Goal: Information Seeking & Learning: Learn about a topic

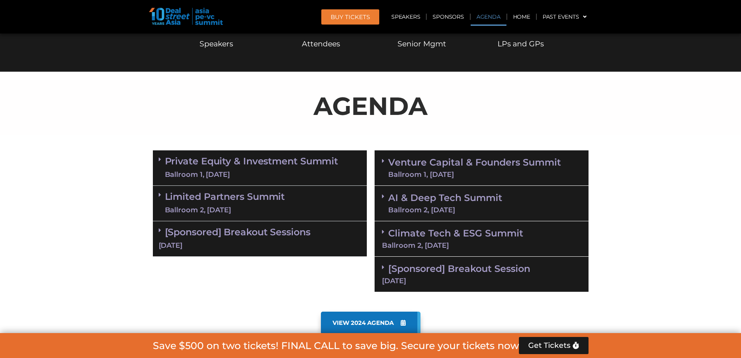
scroll to position [428, 0]
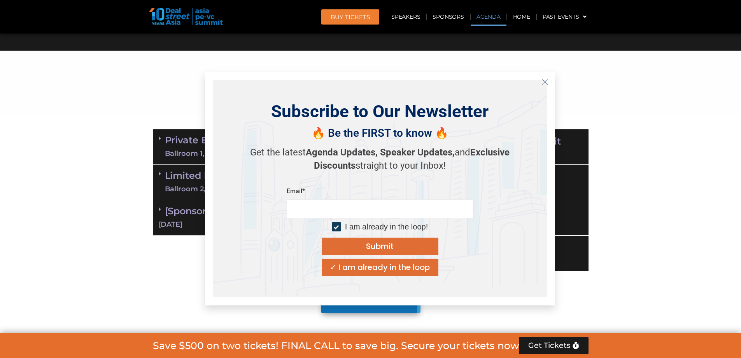
click at [546, 81] on icon "Close" at bounding box center [545, 81] width 7 height 7
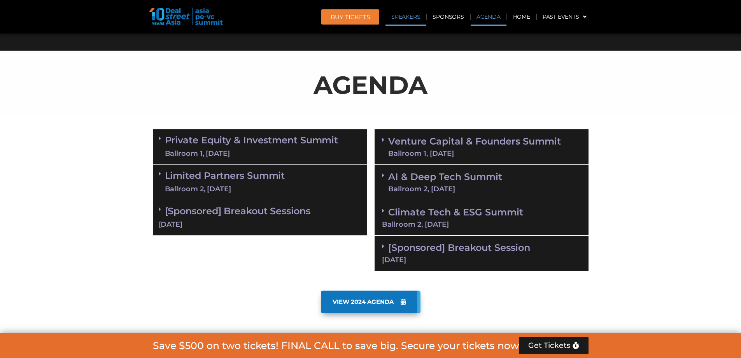
click at [419, 16] on link "Speakers" at bounding box center [406, 17] width 40 height 18
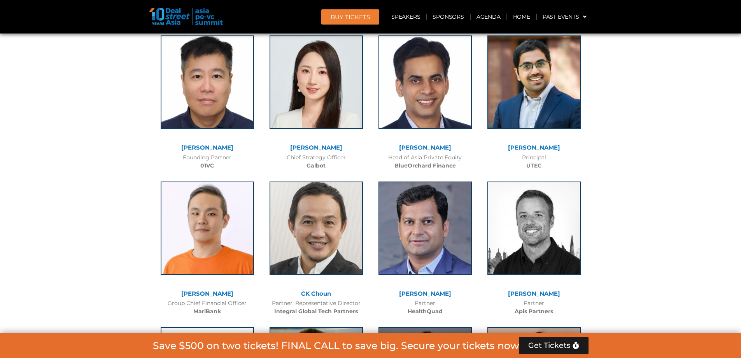
scroll to position [4576, 0]
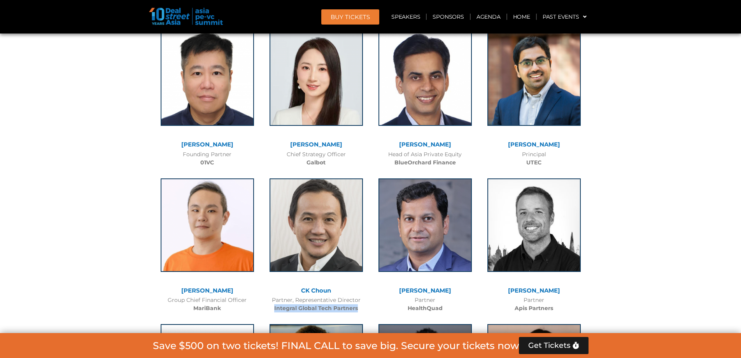
drag, startPoint x: 272, startPoint y: 261, endPoint x: 366, endPoint y: 261, distance: 93.8
click at [366, 296] on div "Partner, Representative Director Integral Global Tech Partners" at bounding box center [316, 304] width 101 height 16
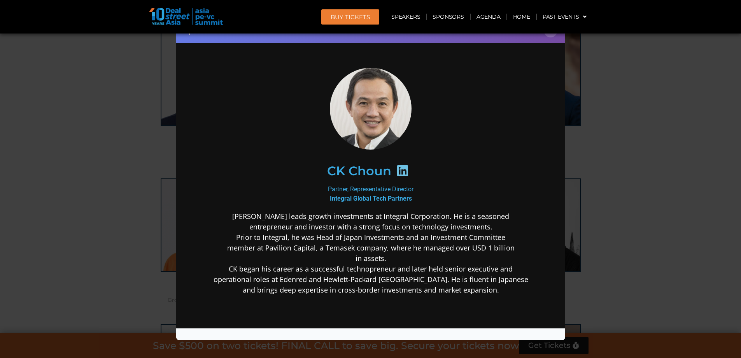
scroll to position [0, 0]
drag, startPoint x: 848, startPoint y: 159, endPoint x: 349, endPoint y: 204, distance: 501.6
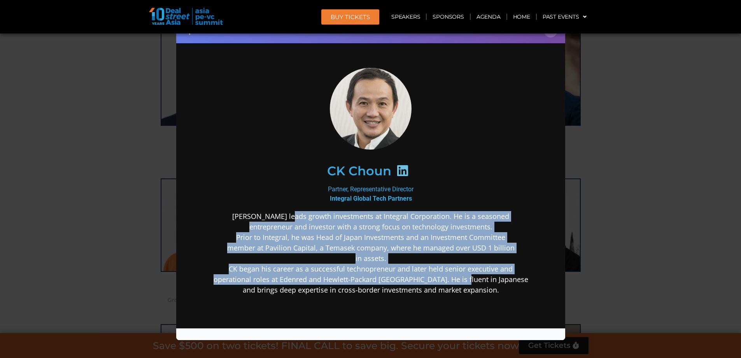
drag, startPoint x: 299, startPoint y: 217, endPoint x: 468, endPoint y: 280, distance: 180.5
click at [468, 280] on p "[PERSON_NAME] leads growth investments at Integral Corporation. He is a seasone…" at bounding box center [370, 253] width 336 height 84
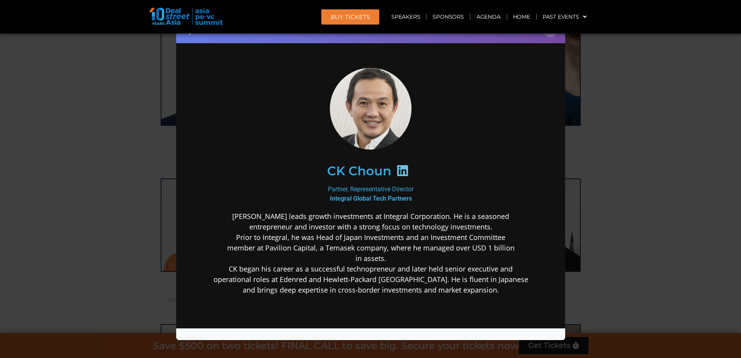
click at [684, 128] on div "Speaker Profile ×" at bounding box center [370, 179] width 741 height 358
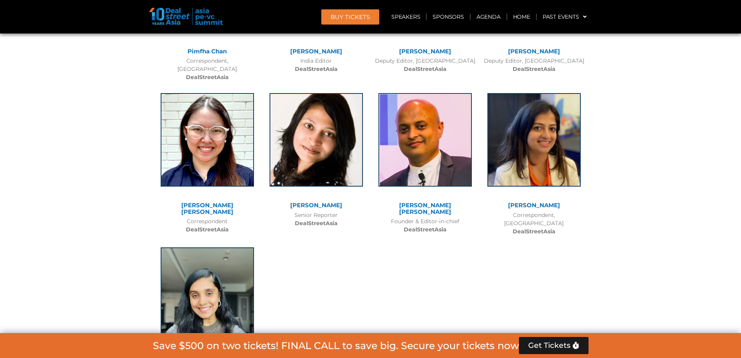
scroll to position [6171, 0]
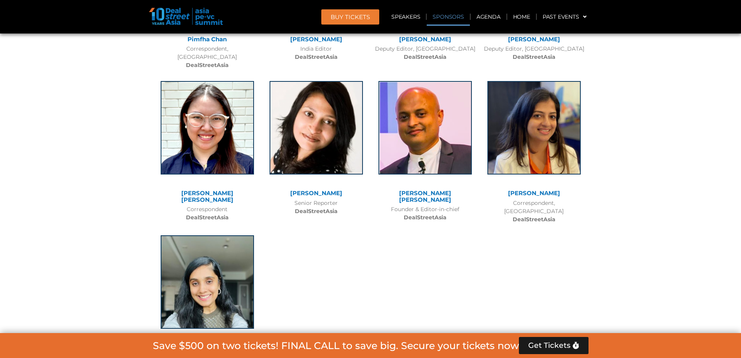
click at [445, 11] on link "Sponsors" at bounding box center [448, 17] width 43 height 18
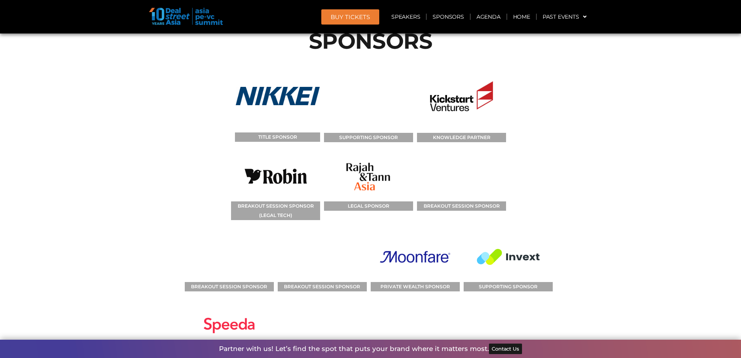
scroll to position [8632, 0]
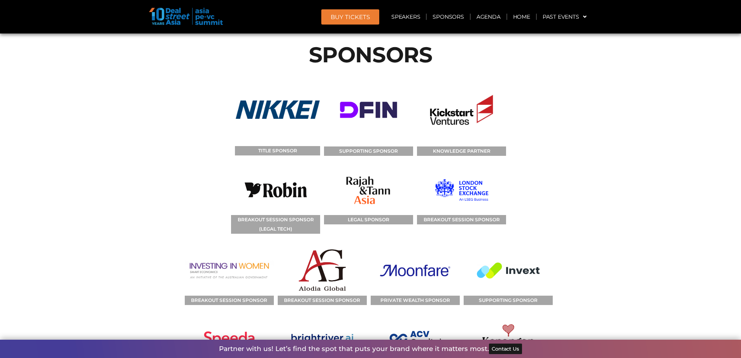
click at [361, 19] on span "BUY Tickets" at bounding box center [350, 17] width 39 height 6
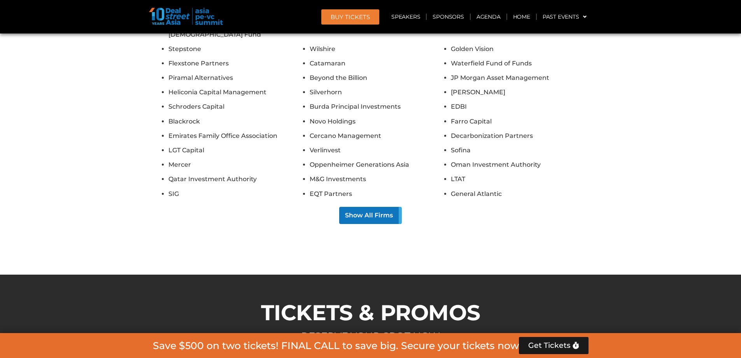
scroll to position [7320, 0]
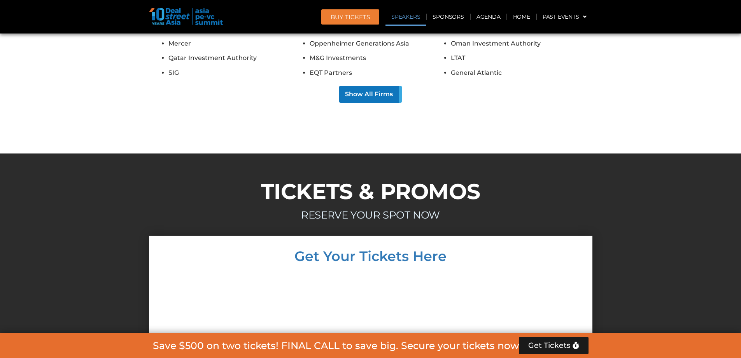
click at [411, 21] on link "Speakers" at bounding box center [406, 17] width 40 height 18
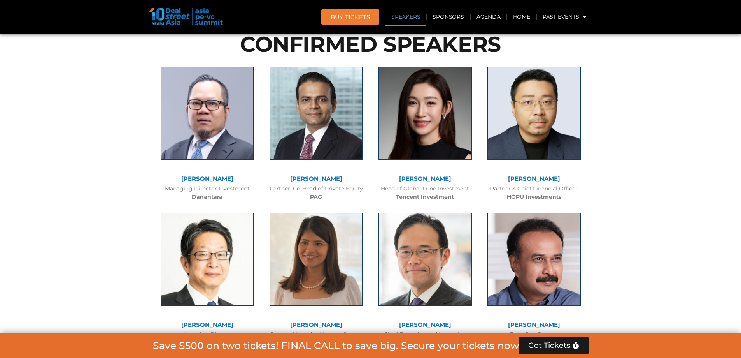
scroll to position [1272, 0]
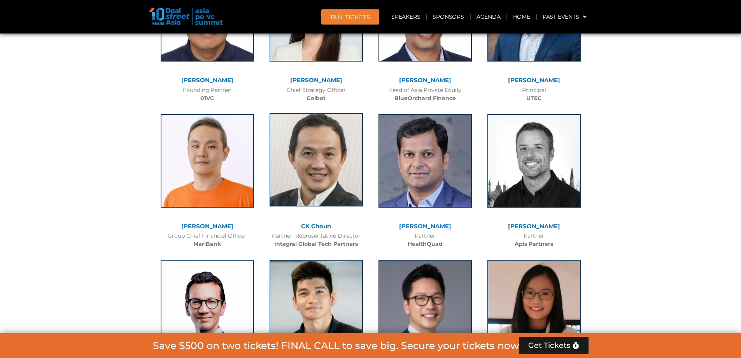
click at [324, 114] on img at bounding box center [316, 159] width 93 height 93
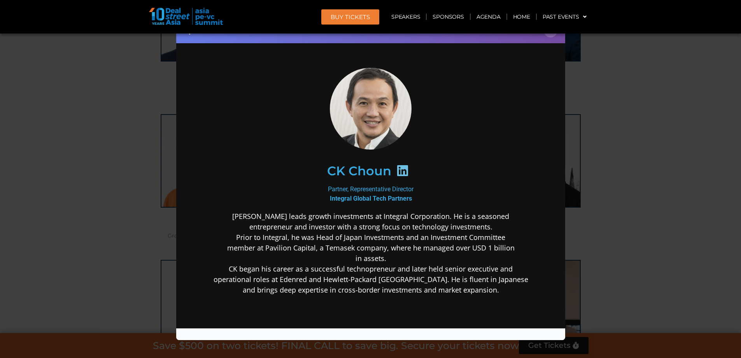
scroll to position [4523, 0]
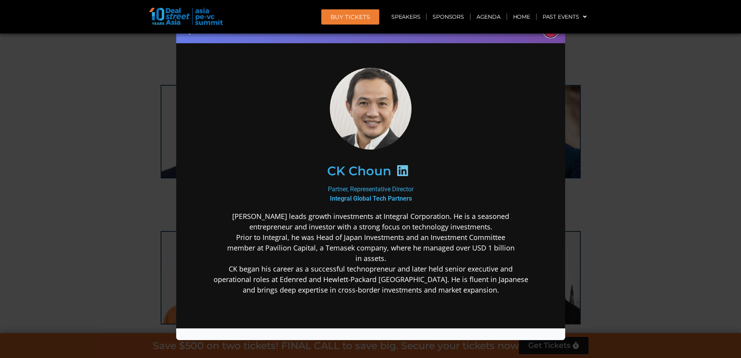
click at [552, 35] on button "×" at bounding box center [551, 31] width 14 height 14
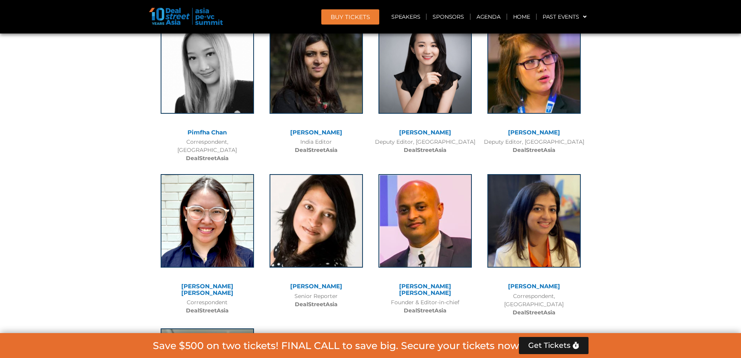
scroll to position [6080, 0]
